Goal: Task Accomplishment & Management: Manage account settings

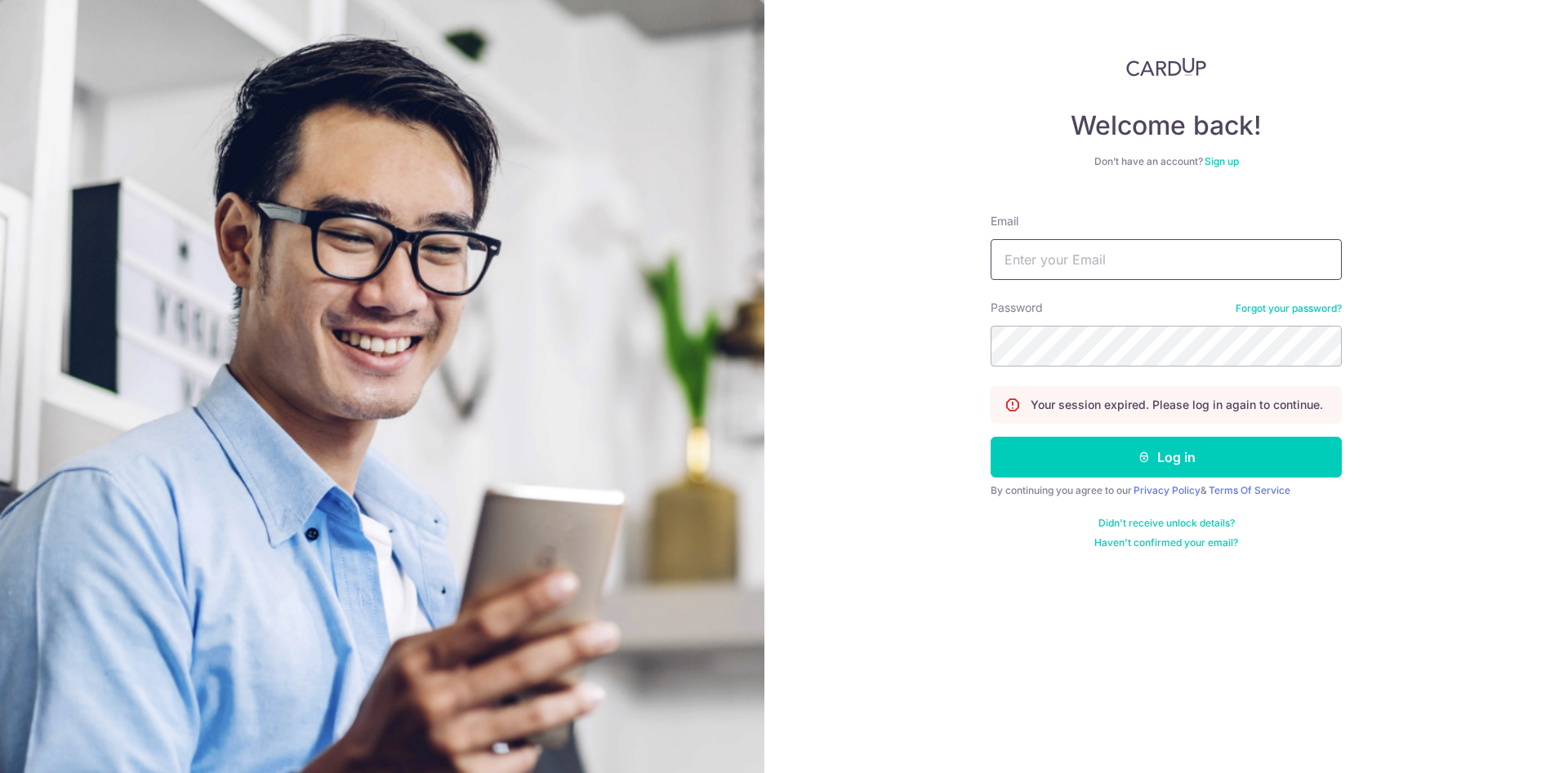
click at [1101, 253] on input "Email" at bounding box center [1166, 260] width 351 height 41
type input "[PERSON_NAME][EMAIL_ADDRESS][DOMAIN_NAME]"
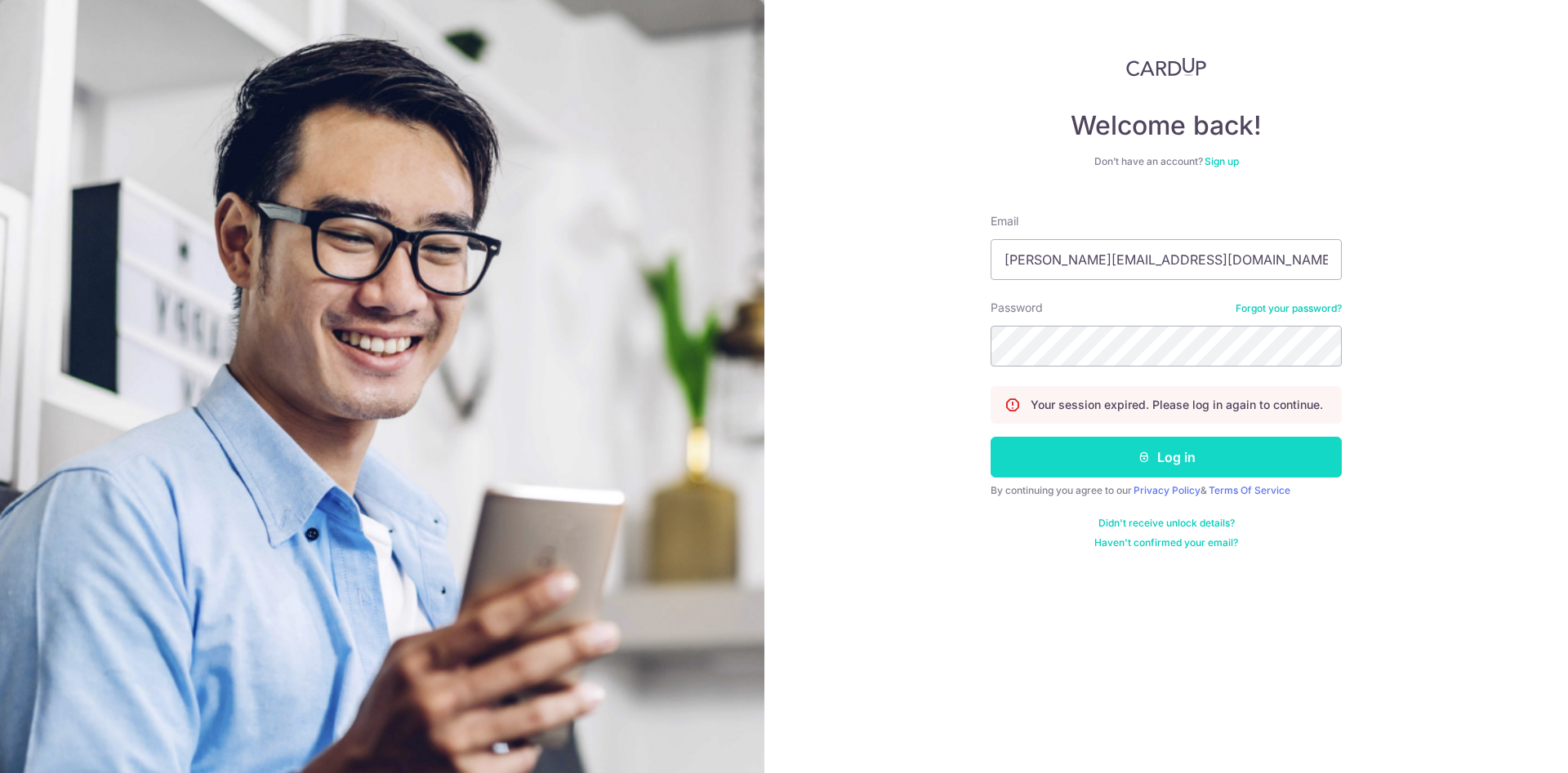
click at [1198, 464] on button "Log in" at bounding box center [1166, 457] width 351 height 41
